Goal: Task Accomplishment & Management: Complete application form

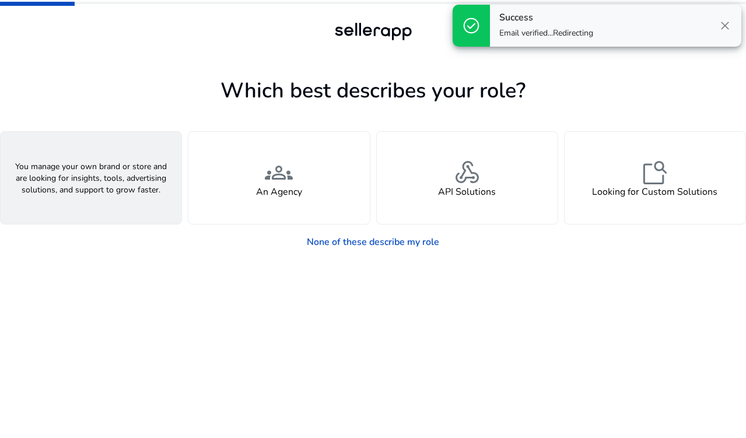
click at [97, 190] on h4 "A Seller" at bounding box center [91, 192] width 35 height 11
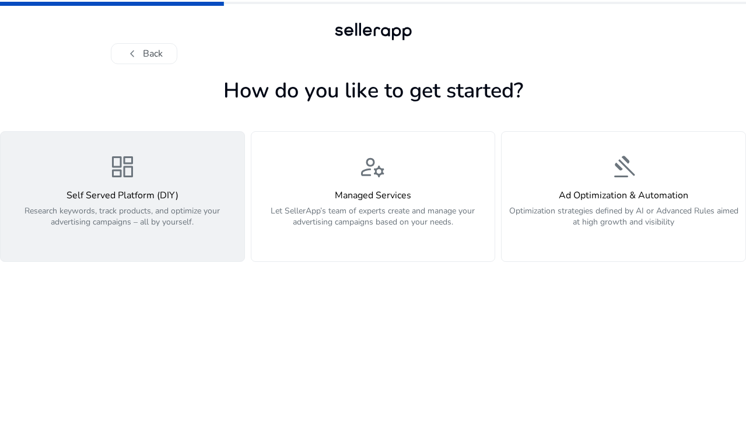
click at [190, 224] on p "Research keywords, track products, and optimize your advertising campaigns – al…" at bounding box center [123, 222] width 230 height 35
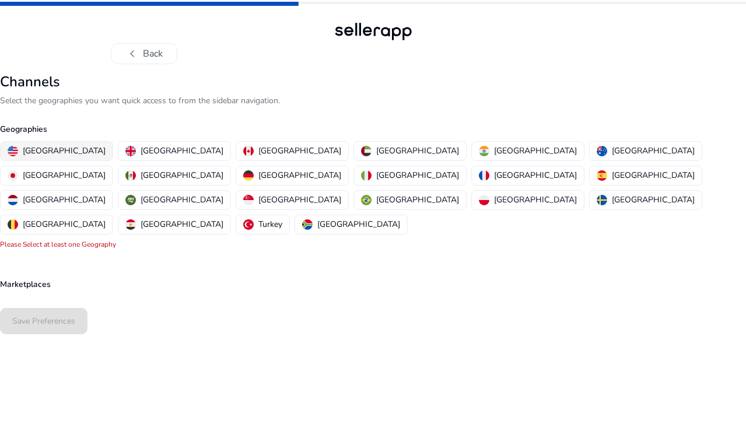
click at [63, 153] on p "[GEOGRAPHIC_DATA]" at bounding box center [64, 151] width 83 height 12
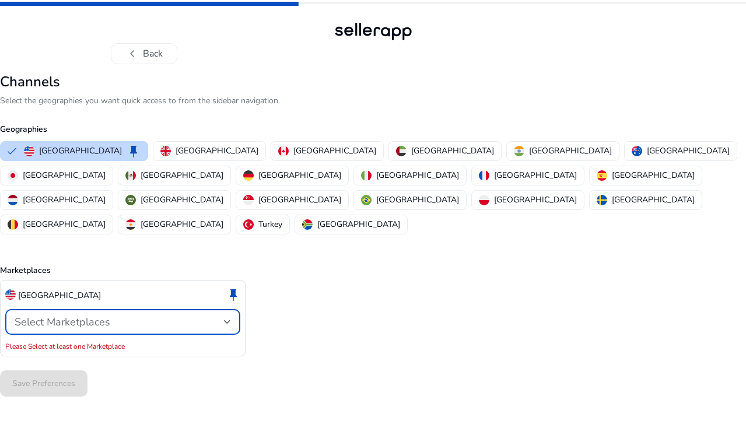
click at [86, 315] on span "Select Marketplaces" at bounding box center [63, 322] width 96 height 14
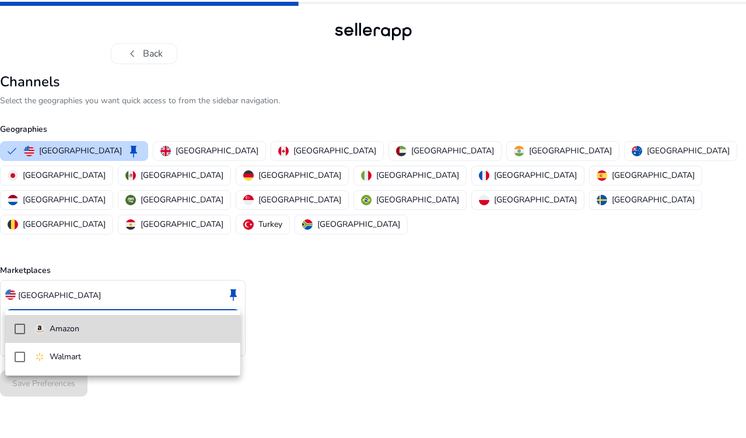
click at [81, 337] on mat-option "Amazon" at bounding box center [122, 329] width 235 height 28
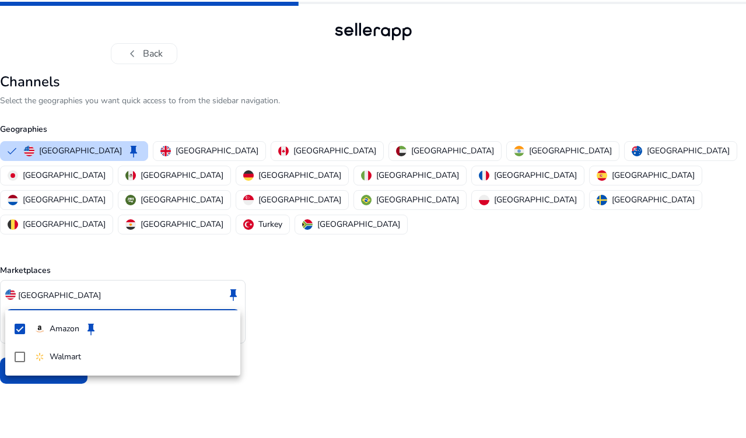
click at [364, 335] on div at bounding box center [373, 219] width 746 height 438
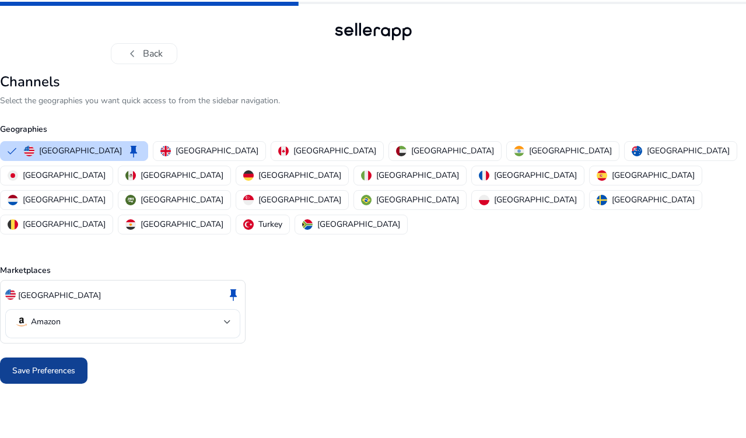
click at [51, 357] on span at bounding box center [44, 371] width 88 height 28
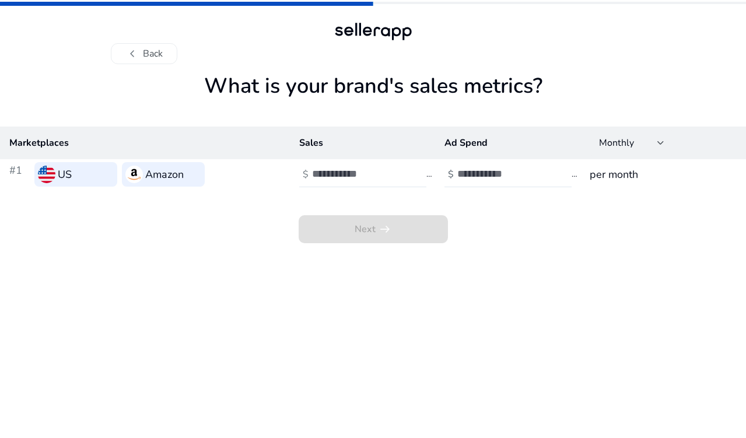
click at [345, 204] on div "Next arrow_right_alt" at bounding box center [373, 217] width 746 height 54
click at [345, 174] on input "number" at bounding box center [351, 173] width 79 height 13
click at [541, 195] on div "Next arrow_right_alt" at bounding box center [373, 217] width 746 height 54
click at [411, 219] on span "Next arrow_right_alt" at bounding box center [373, 229] width 149 height 28
click at [386, 232] on span "Next arrow_right_alt" at bounding box center [373, 229] width 149 height 28
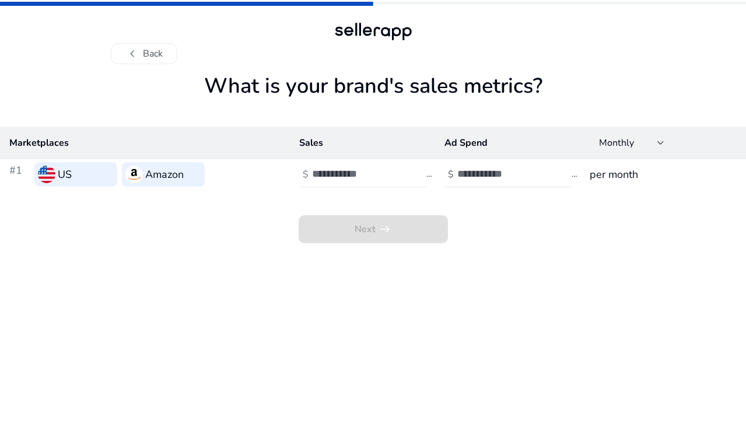
click at [343, 171] on input "number" at bounding box center [351, 173] width 79 height 13
type input "*"
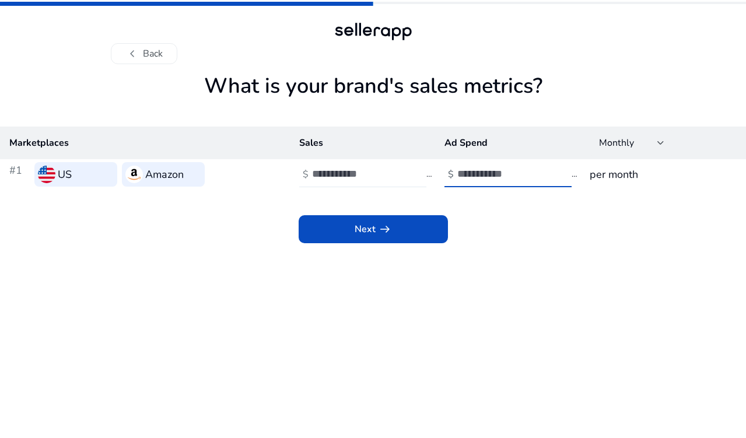
type input "*"
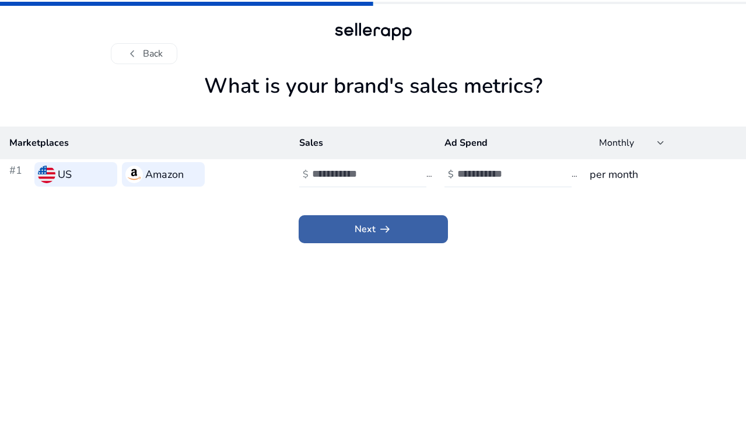
click at [337, 229] on span at bounding box center [373, 229] width 149 height 28
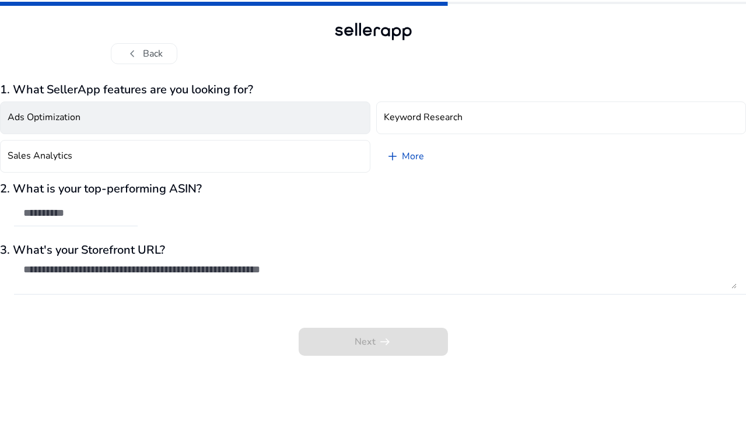
click at [140, 127] on button "Ads Optimization" at bounding box center [185, 118] width 371 height 33
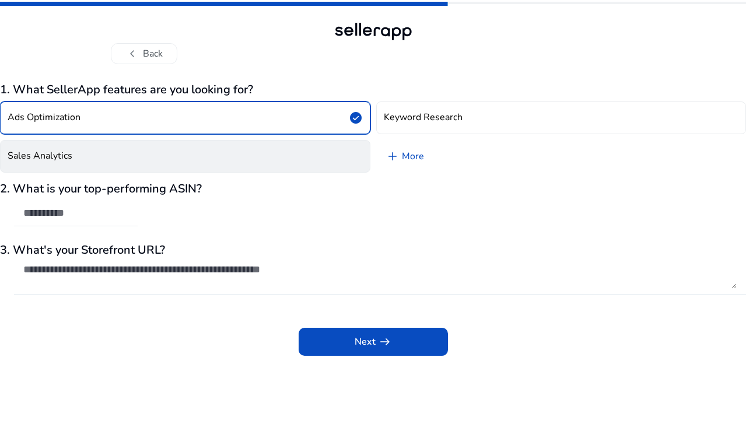
click at [140, 151] on button "Sales Analytics" at bounding box center [185, 156] width 371 height 33
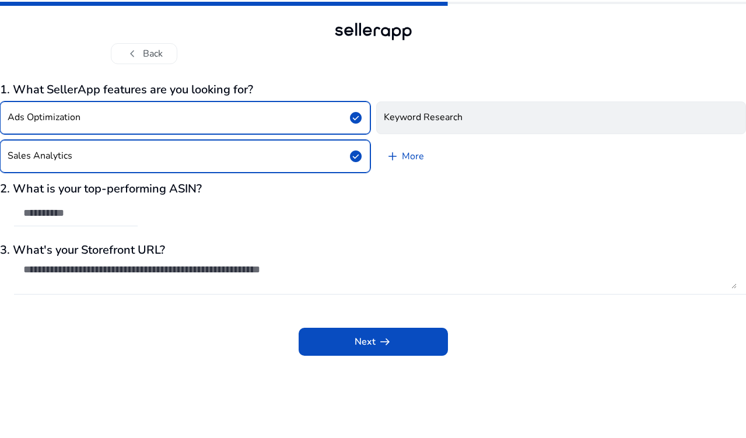
click at [418, 118] on h4 "Keyword Research" at bounding box center [423, 117] width 79 height 11
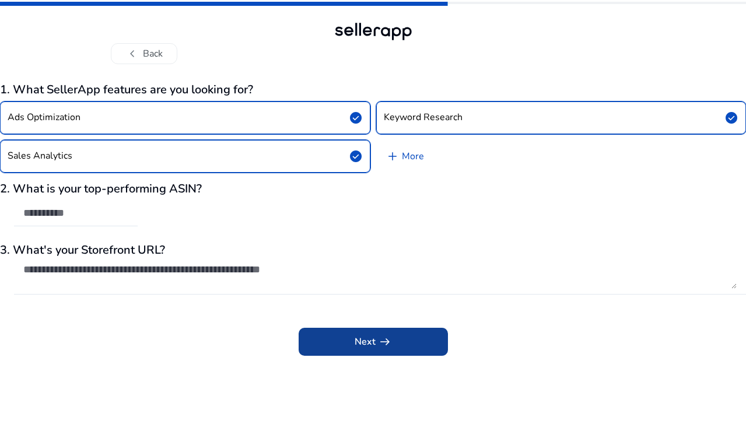
click at [331, 334] on span at bounding box center [373, 342] width 149 height 28
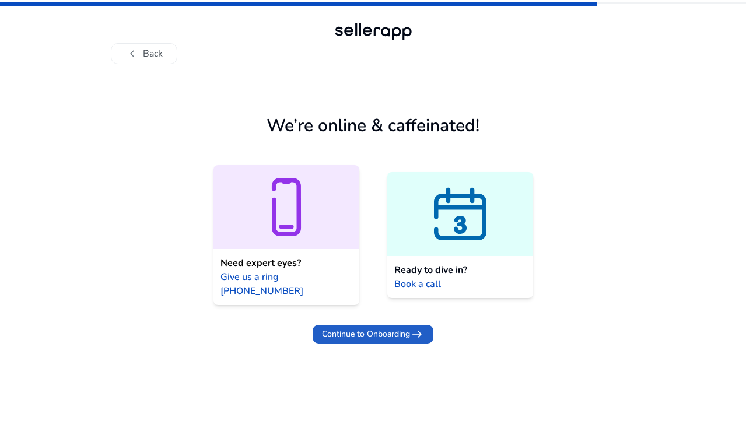
click at [331, 334] on span at bounding box center [373, 334] width 121 height 28
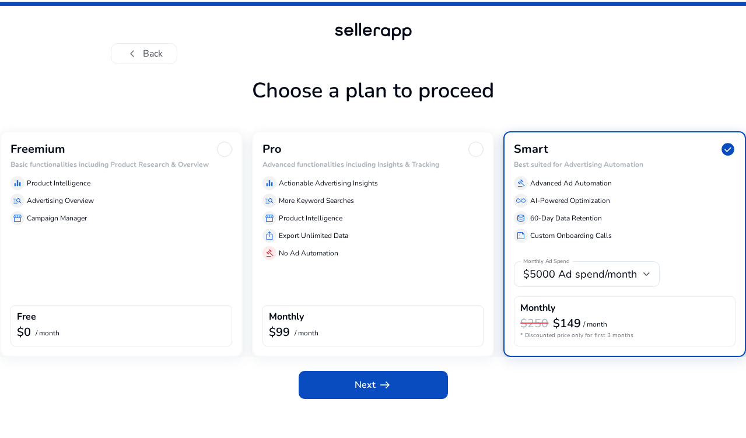
click at [198, 237] on div "Freemium Basic functionalities including Product Research & Overview equalizer …" at bounding box center [121, 244] width 243 height 226
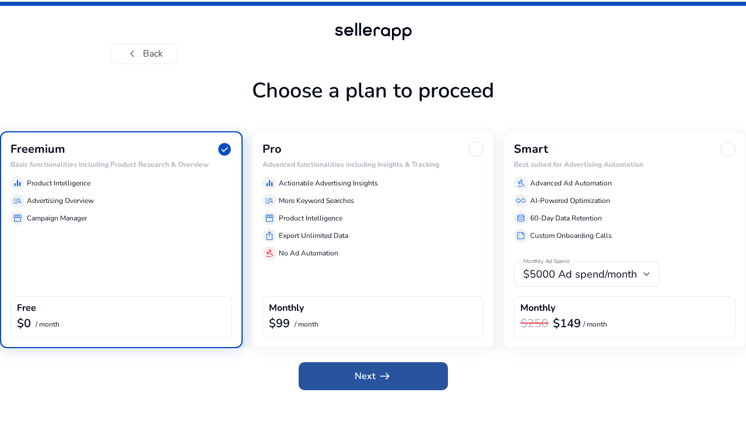
click at [347, 374] on span at bounding box center [373, 376] width 149 height 28
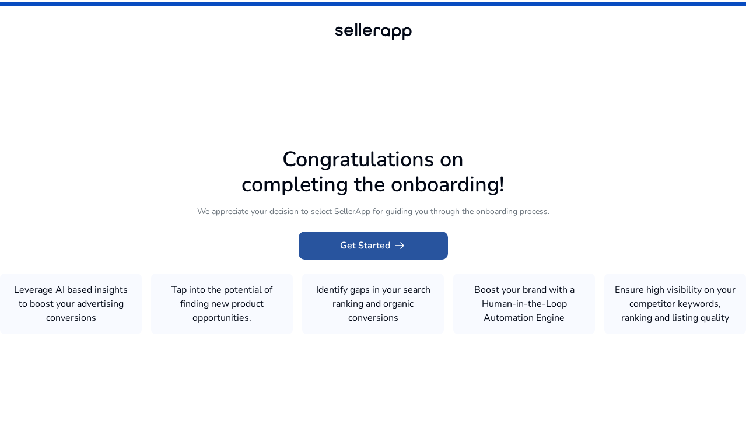
click at [352, 257] on span at bounding box center [373, 246] width 149 height 28
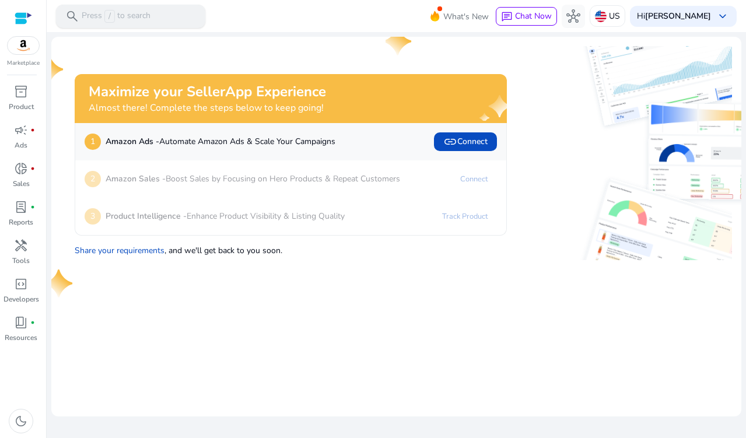
click at [142, 22] on p "Press / to search" at bounding box center [116, 16] width 69 height 13
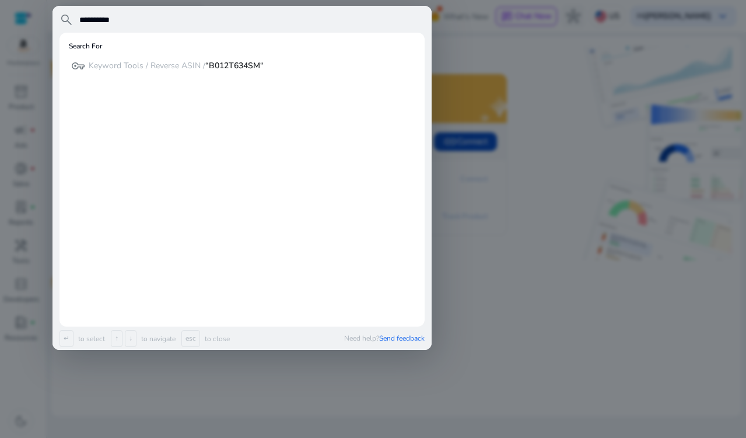
type input "**********"
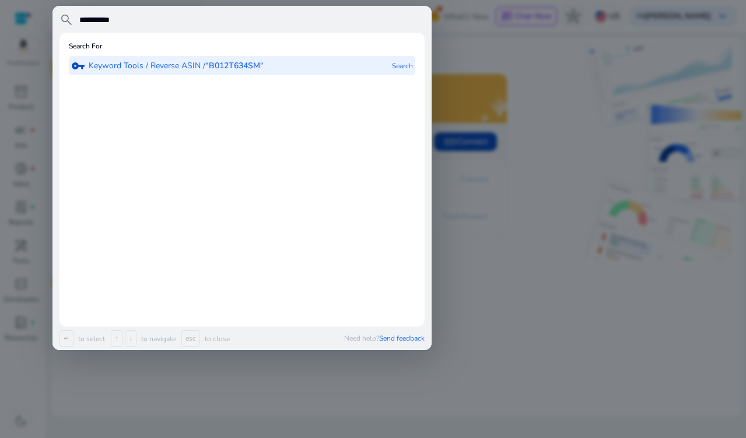
click at [232, 70] on b "“B012T634SM“" at bounding box center [234, 65] width 58 height 11
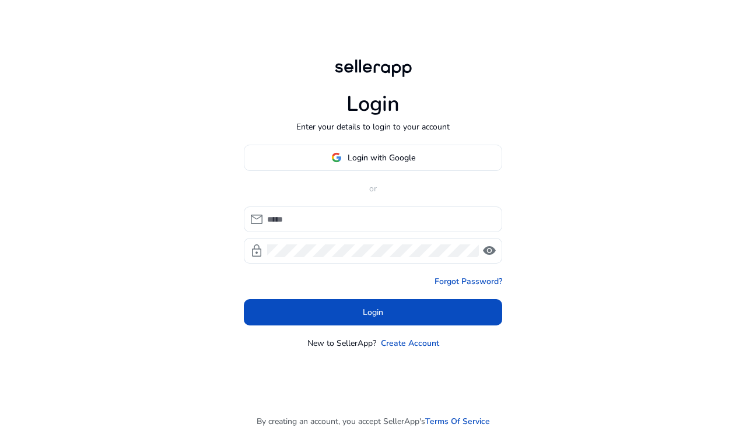
type input "**********"
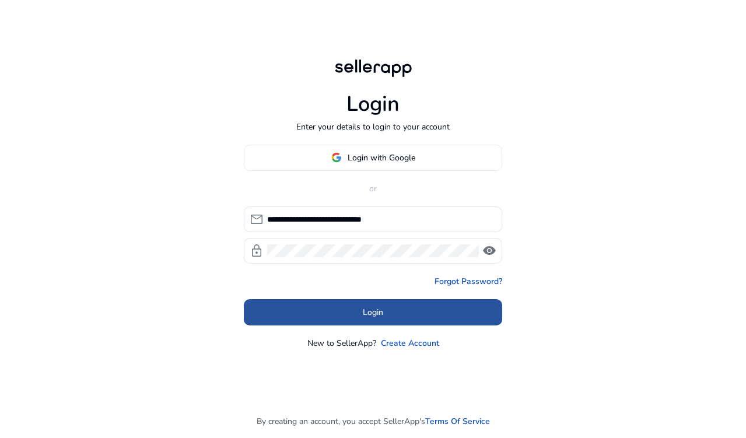
click at [306, 299] on span at bounding box center [373, 312] width 258 height 28
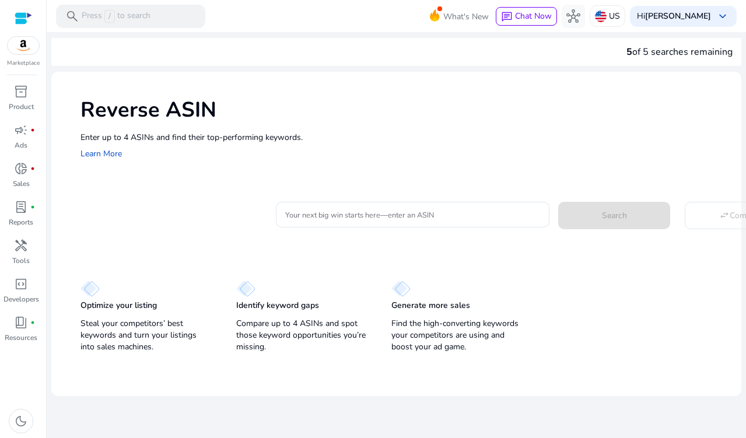
click at [260, 191] on mat-card "Your next big win starts here—enter an ASIN Search swap_horiz Compare" at bounding box center [411, 213] width 661 height 47
click at [383, 215] on input "Your next big win starts here—enter an ASIN" at bounding box center [412, 214] width 255 height 13
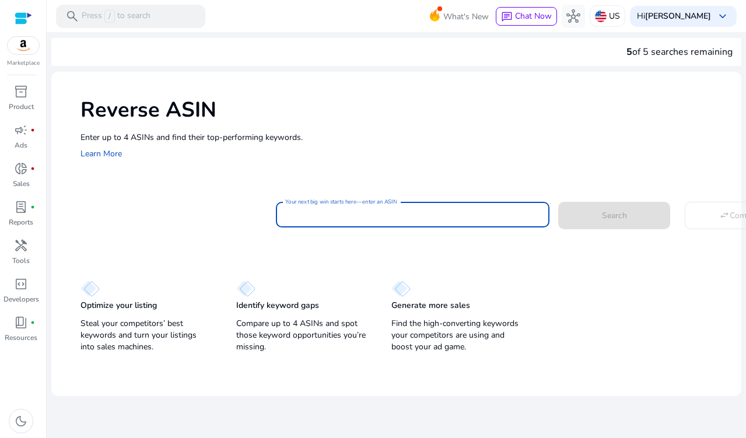
paste input "**********"
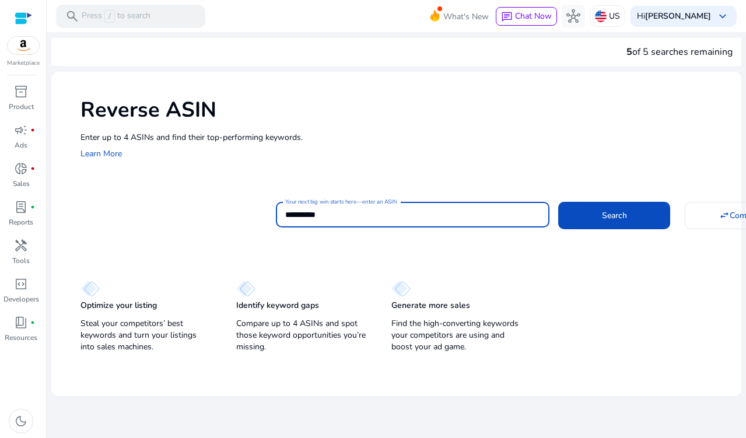
type input "**********"
click at [558, 202] on button "Search" at bounding box center [614, 215] width 112 height 27
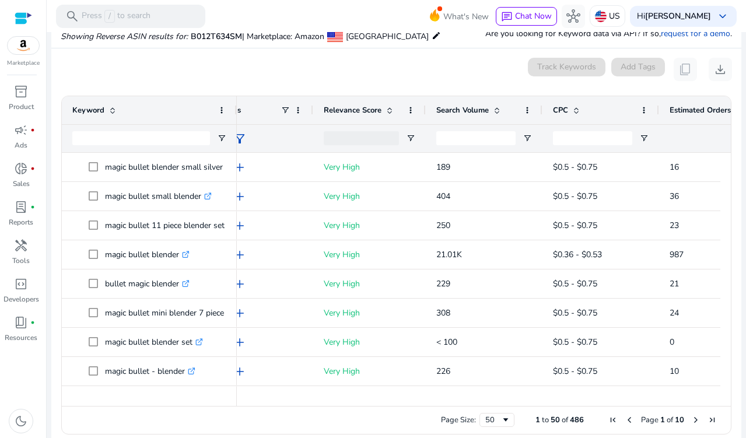
drag, startPoint x: 400, startPoint y: 111, endPoint x: 425, endPoint y: 111, distance: 25.1
click at [425, 111] on div at bounding box center [425, 110] width 5 height 28
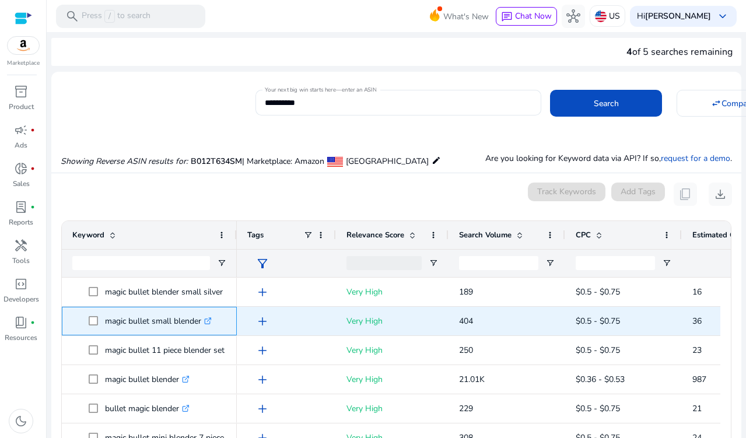
click at [208, 322] on icon ".st0{fill:#2c8af8}" at bounding box center [208, 321] width 8 height 8
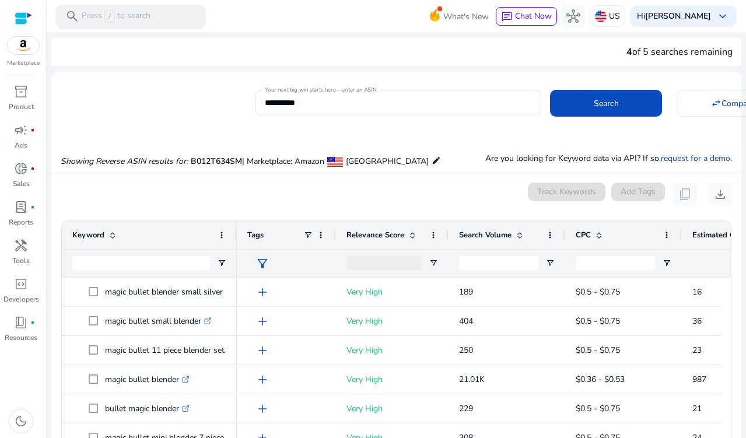
click at [145, 16] on p "Press / to search" at bounding box center [116, 16] width 69 height 13
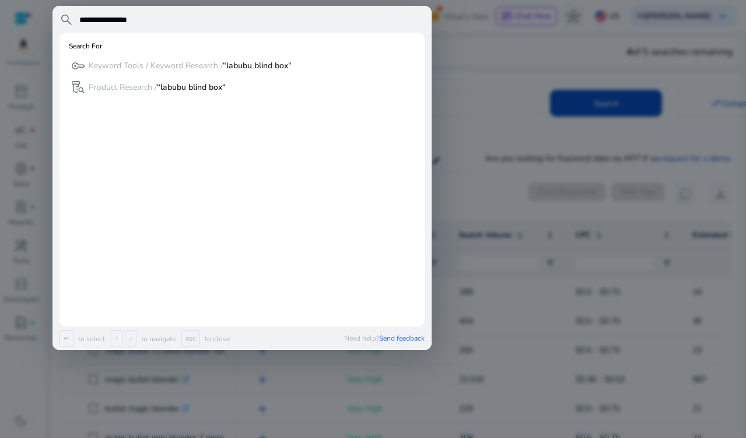
type input "**********"
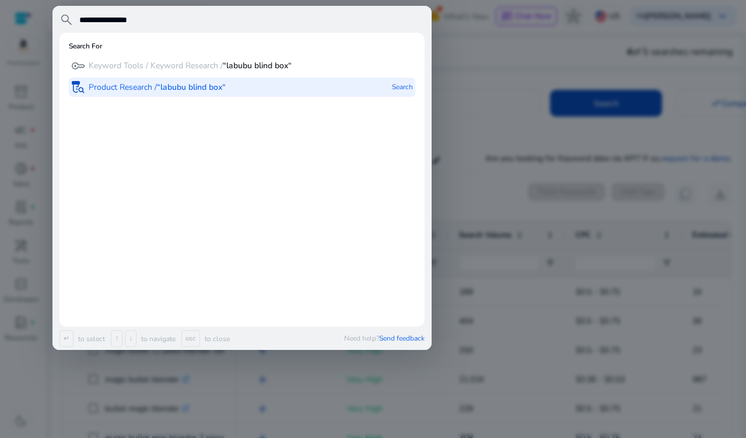
click at [160, 86] on b "“labubu blind box“" at bounding box center [191, 87] width 69 height 11
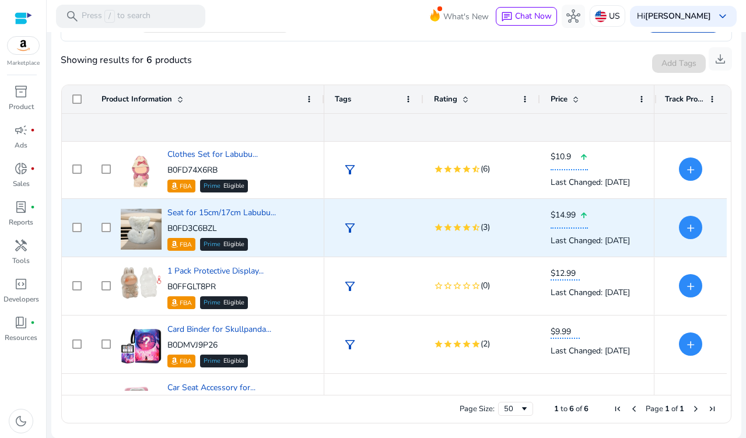
scroll to position [31, 0]
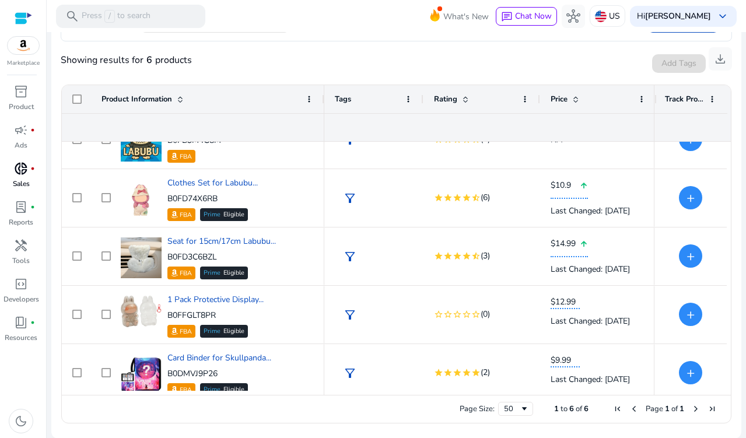
click at [29, 179] on p "Sales" at bounding box center [21, 184] width 17 height 11
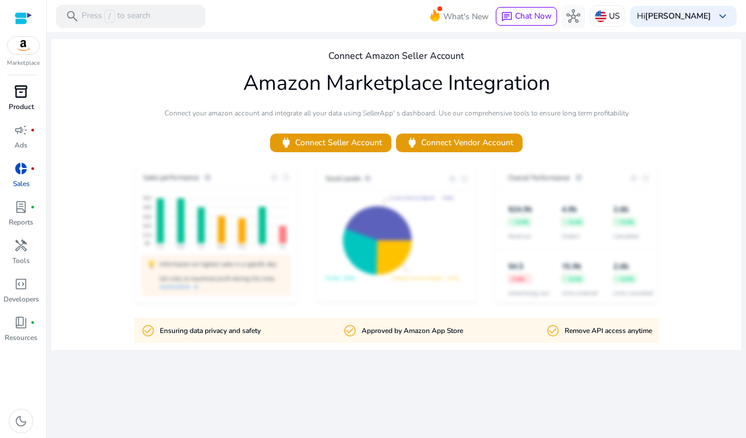
click at [27, 104] on p "Product" at bounding box center [21, 107] width 25 height 11
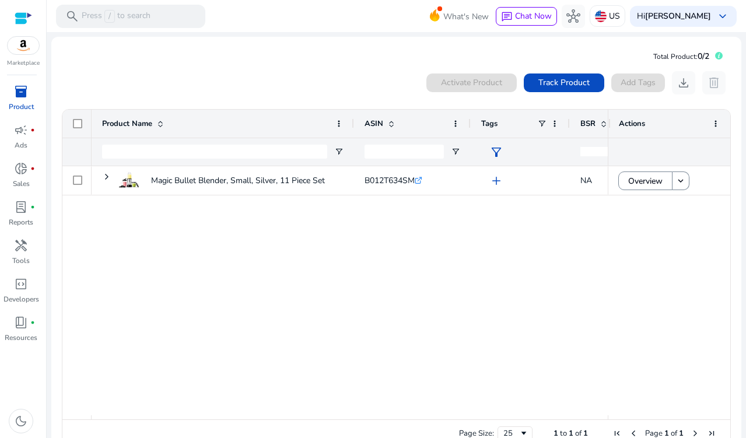
click at [26, 62] on p "Marketplace" at bounding box center [23, 63] width 33 height 9
click at [23, 46] on img at bounding box center [24, 46] width 32 height 18
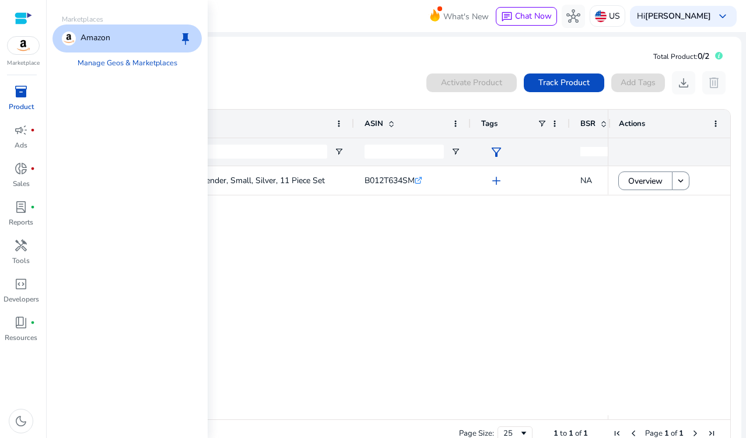
click at [83, 32] on p "Amazon" at bounding box center [96, 39] width 30 height 14
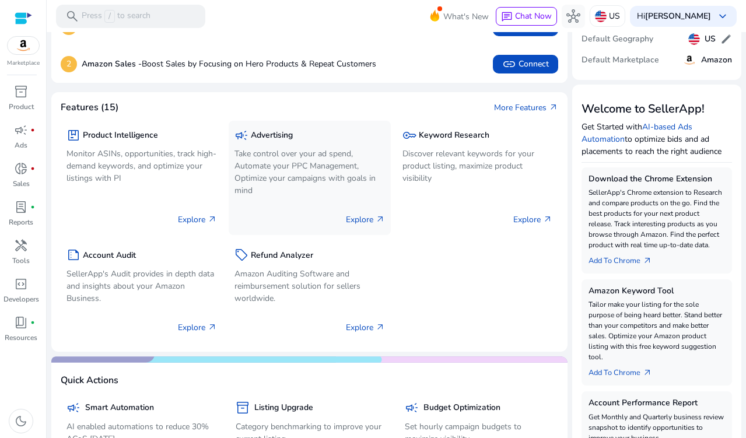
scroll to position [85, 0]
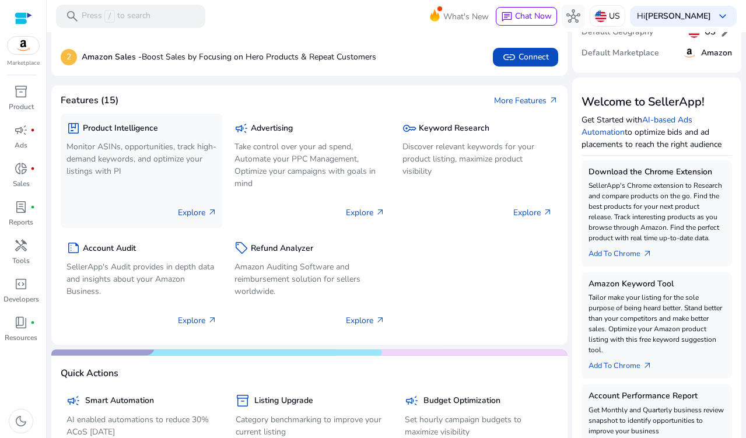
click at [183, 207] on p "Explore arrow_outward" at bounding box center [197, 213] width 39 height 12
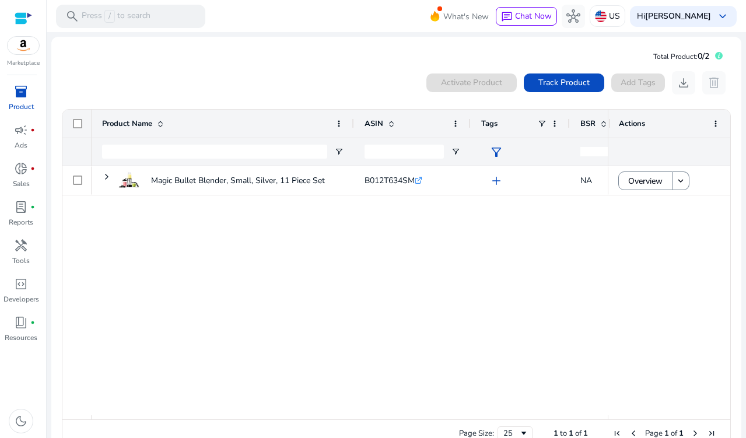
click at [180, 139] on div at bounding box center [214, 151] width 225 height 27
click at [172, 153] on input "Product Name Filter Input" at bounding box center [214, 152] width 225 height 14
type input "******"
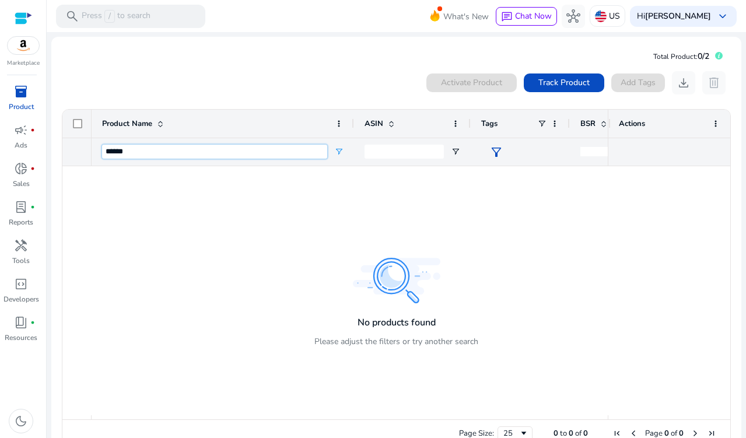
click at [172, 153] on input "******" at bounding box center [214, 152] width 225 height 14
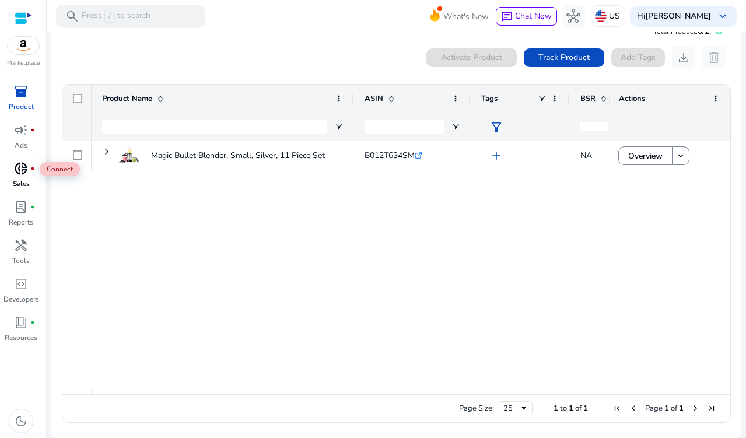
click at [18, 171] on span "donut_small" at bounding box center [21, 169] width 14 height 14
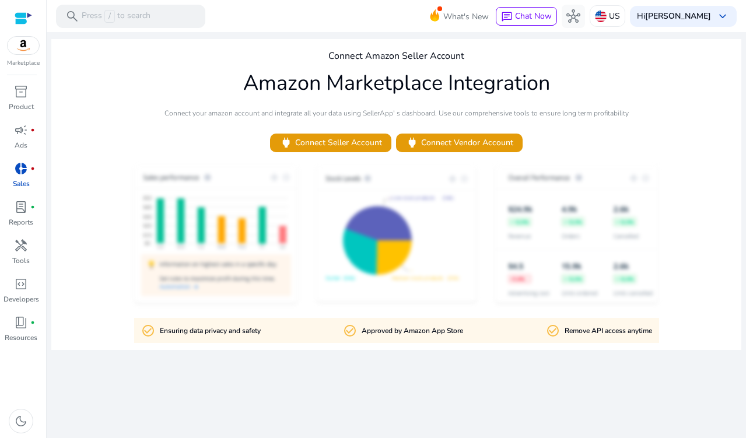
click at [18, 22] on div at bounding box center [24, 18] width 18 height 13
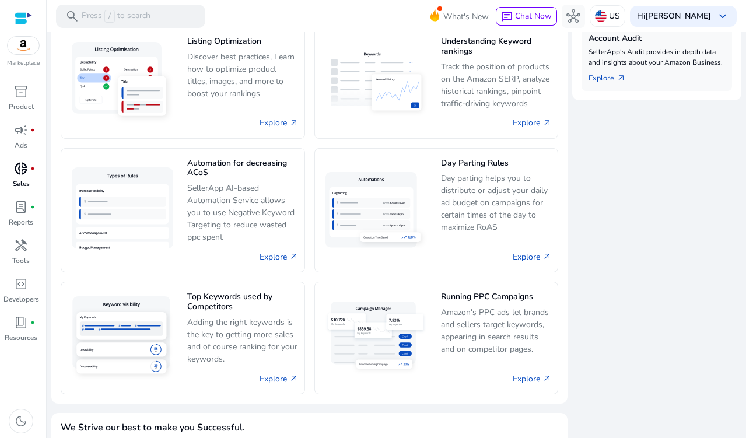
scroll to position [505, 0]
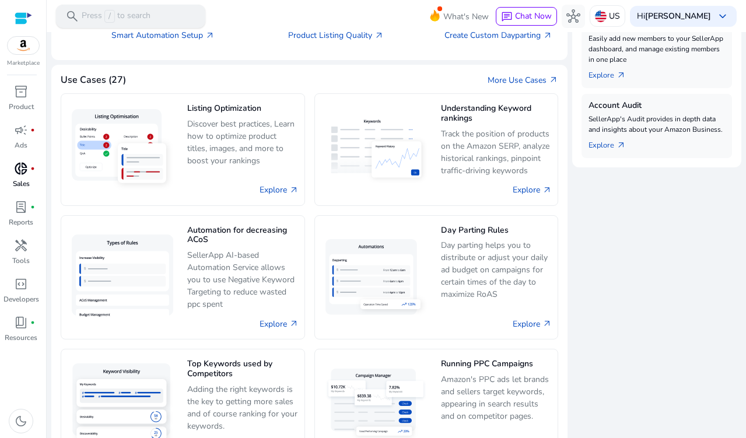
click at [147, 19] on p "Press / to search" at bounding box center [116, 16] width 69 height 13
